Goal: Transaction & Acquisition: Purchase product/service

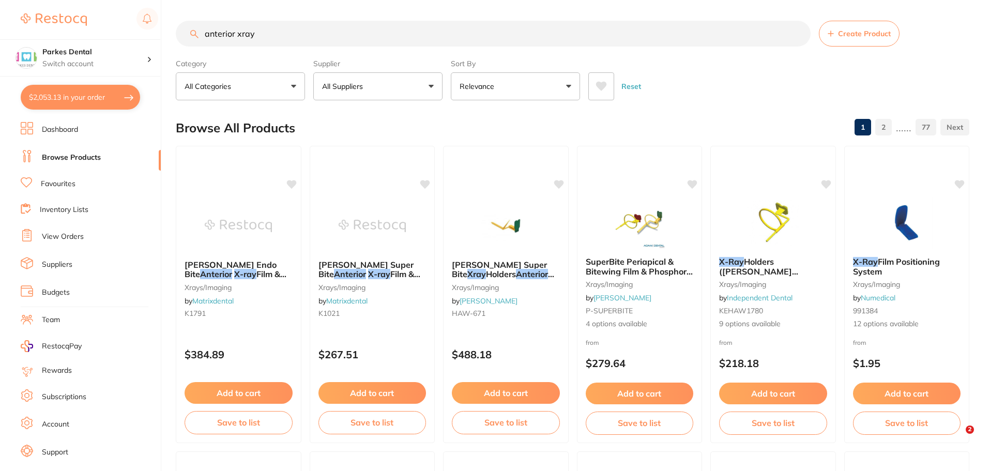
click at [100, 97] on button "$2,053.13 in your order" at bounding box center [80, 97] width 119 height 25
checkbox input "true"
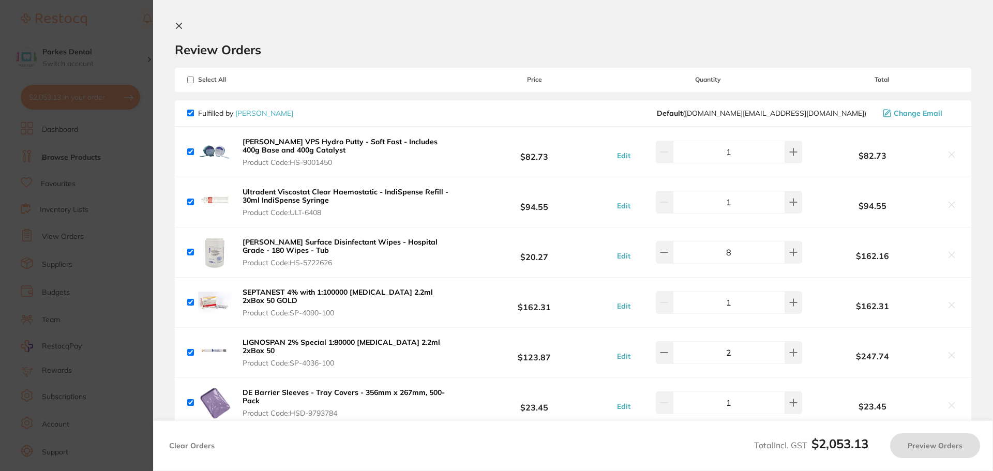
checkbox input "true"
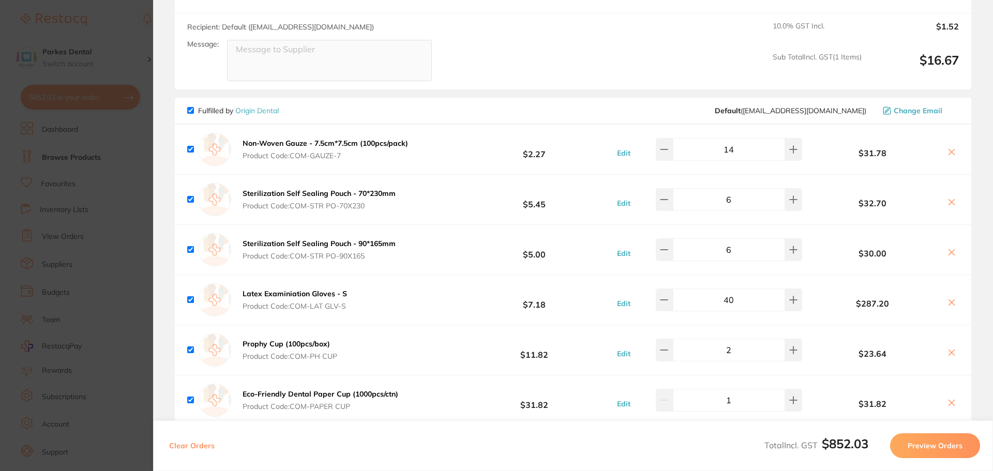
scroll to position [620, 0]
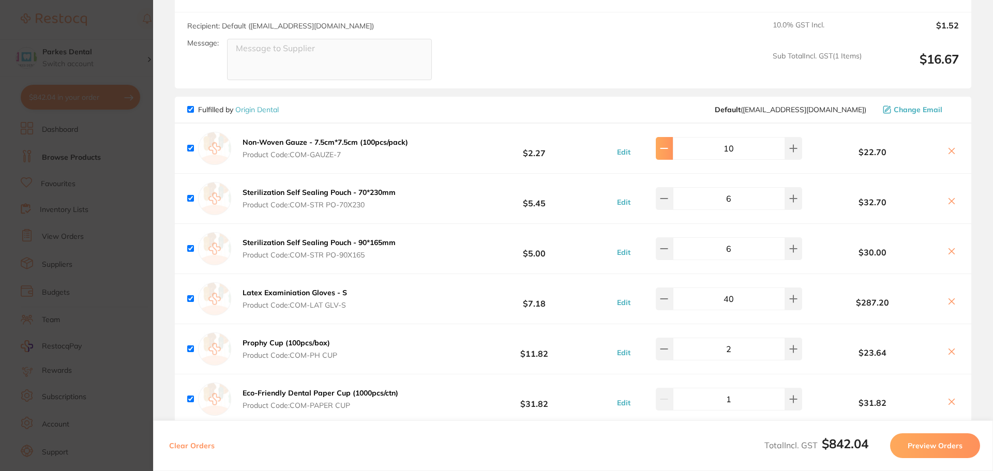
type input "6"
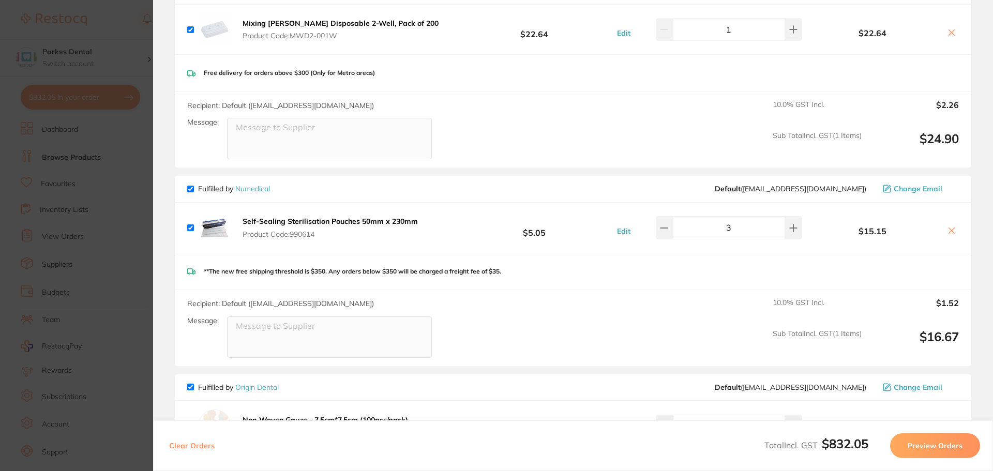
scroll to position [220, 0]
